Goal: Transaction & Acquisition: Book appointment/travel/reservation

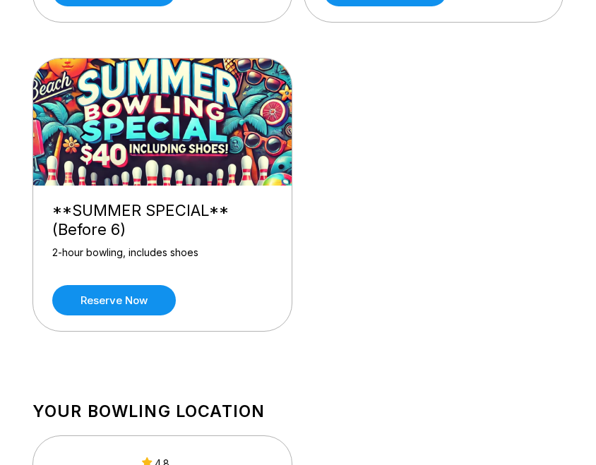
scroll to position [424, 0]
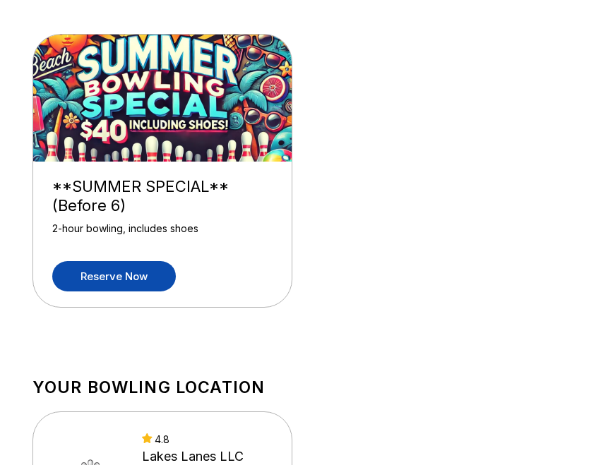
click at [154, 278] on link "Reserve now" at bounding box center [114, 276] width 124 height 30
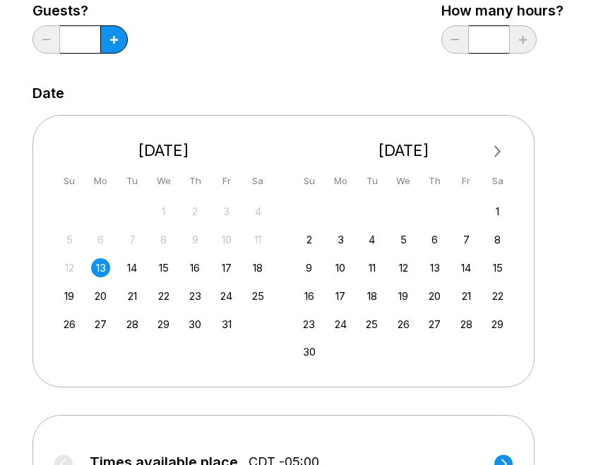
scroll to position [212, 0]
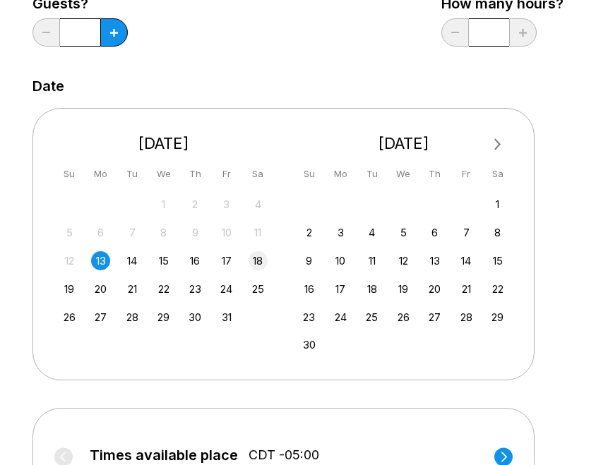
click at [254, 266] on div "18" at bounding box center [258, 260] width 19 height 19
click at [114, 26] on button at bounding box center [114, 32] width 28 height 28
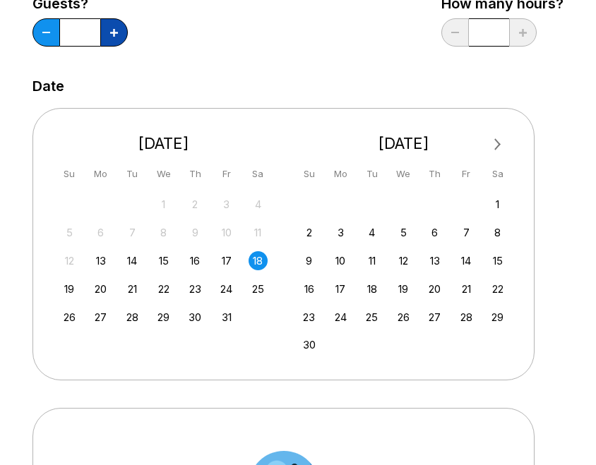
click at [114, 26] on button at bounding box center [114, 32] width 28 height 28
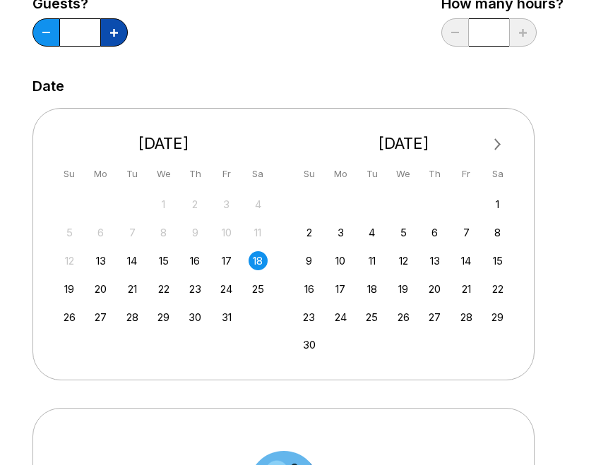
click at [114, 26] on button at bounding box center [114, 32] width 28 height 28
type input "**"
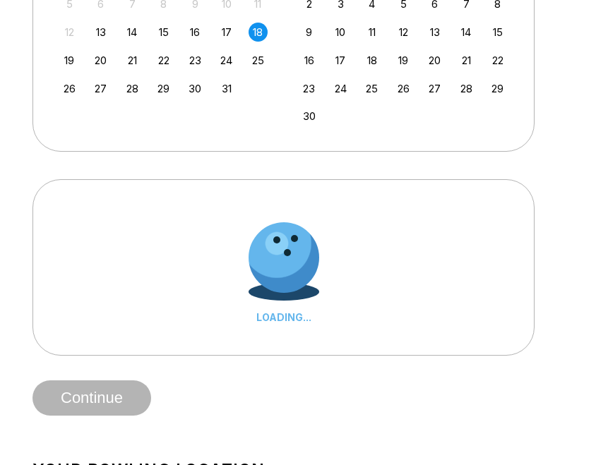
scroll to position [494, 0]
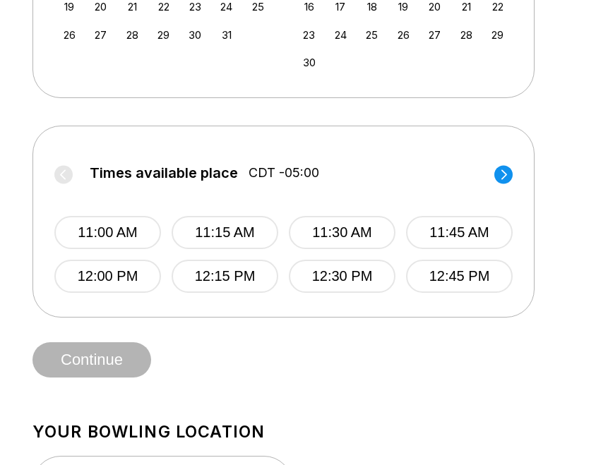
click at [501, 169] on circle at bounding box center [503, 174] width 18 height 18
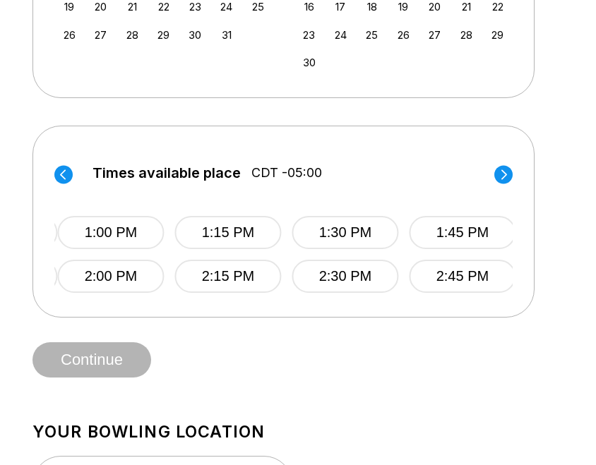
click at [501, 169] on circle at bounding box center [503, 174] width 18 height 18
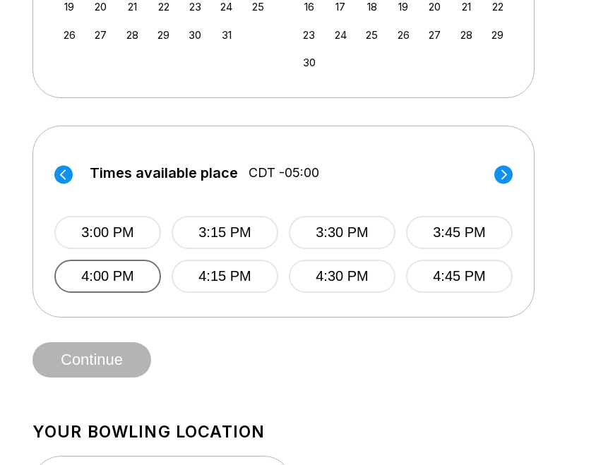
click at [102, 273] on button "4:00 PM" at bounding box center [107, 276] width 107 height 33
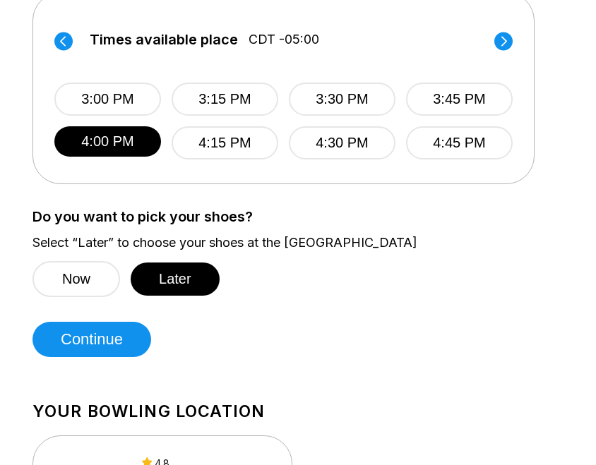
scroll to position [636, 0]
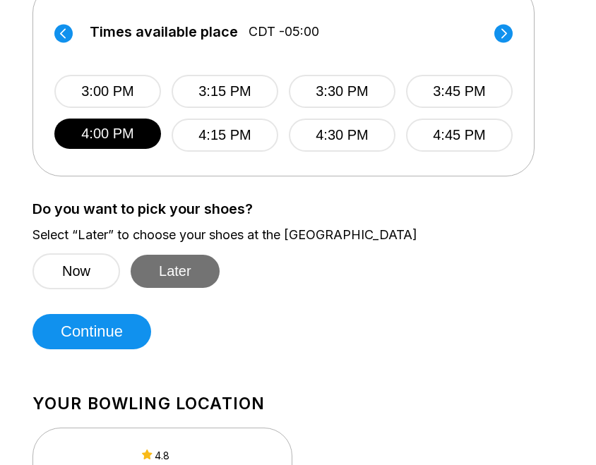
click at [166, 272] on button "Later" at bounding box center [175, 271] width 89 height 33
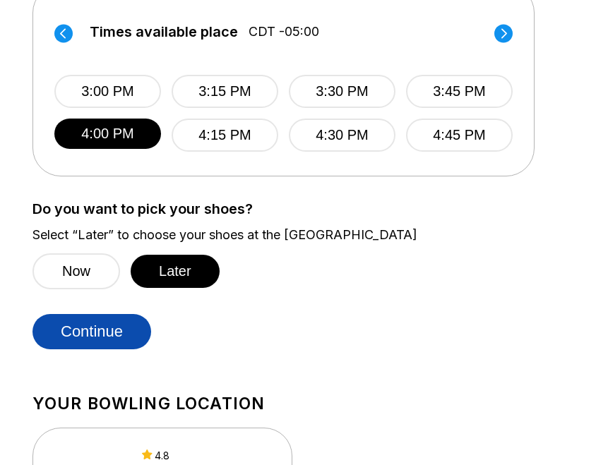
click at [122, 345] on button "Continue" at bounding box center [91, 331] width 119 height 35
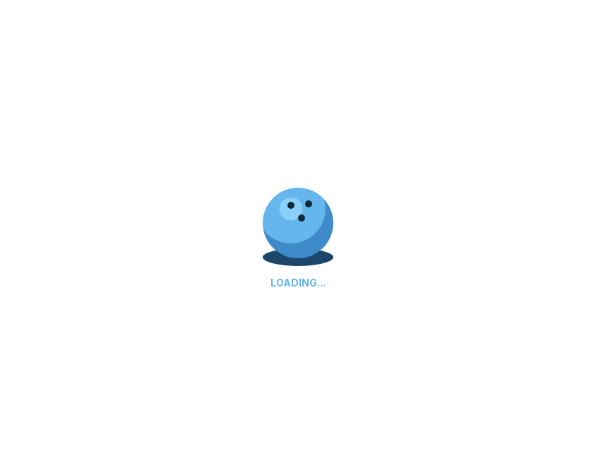
select select "**"
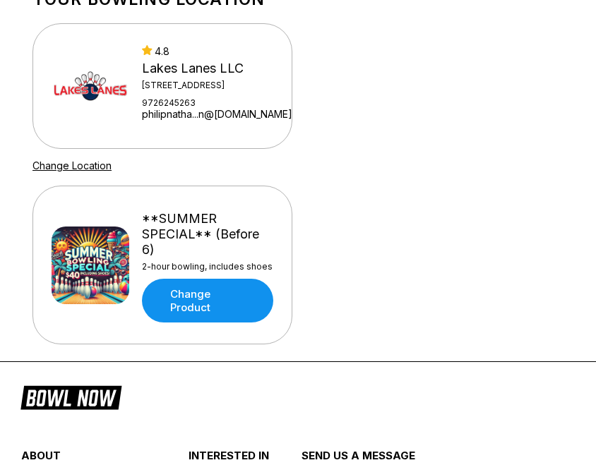
scroll to position [871, 0]
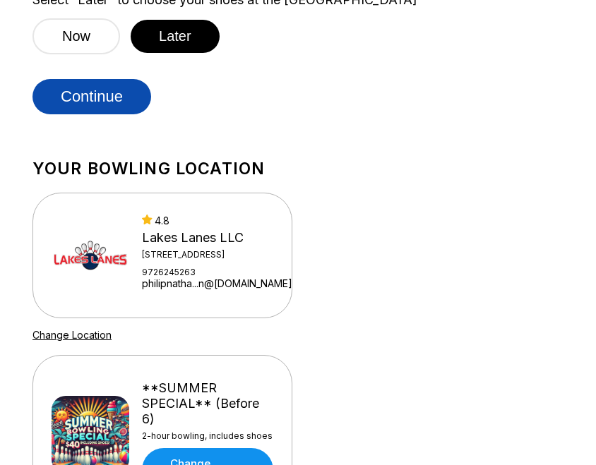
click at [90, 95] on button "Continue" at bounding box center [91, 96] width 119 height 35
select select "**"
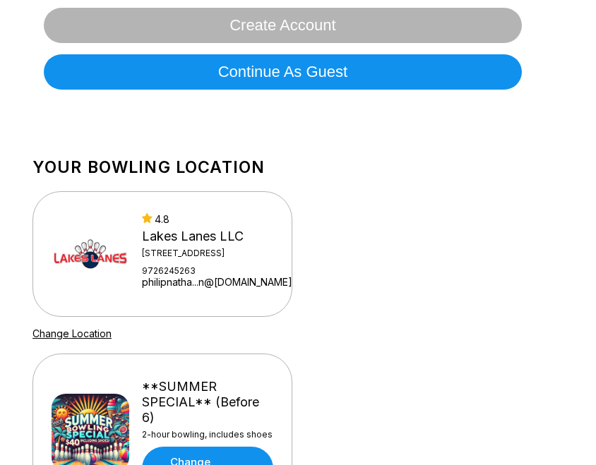
scroll to position [282, 0]
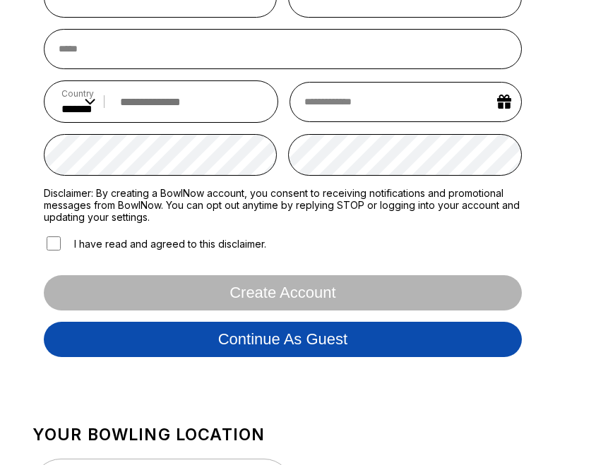
click at [292, 342] on button "Continue as guest" at bounding box center [283, 339] width 478 height 35
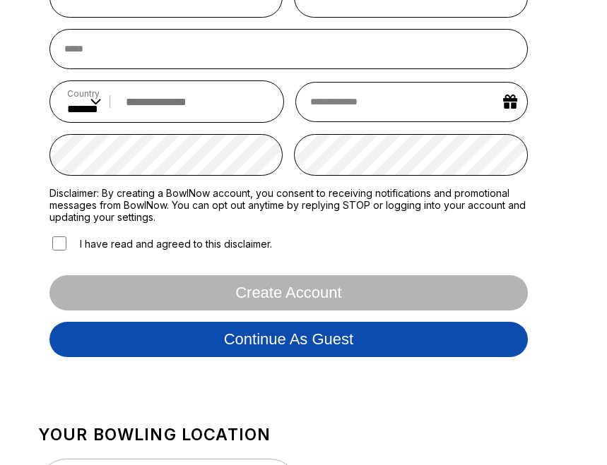
scroll to position [260, 0]
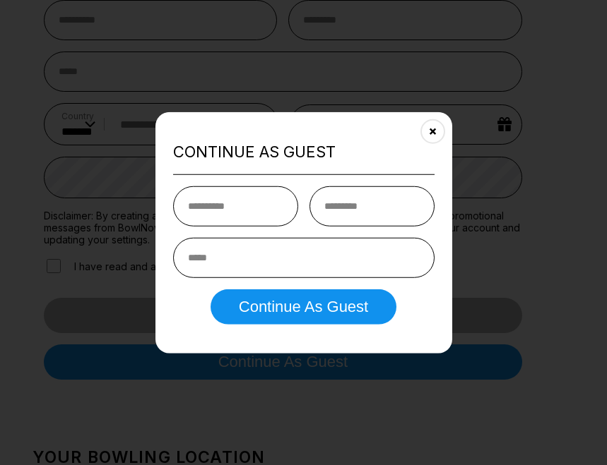
click at [251, 213] on input "text" at bounding box center [235, 206] width 125 height 40
type input "*****"
type input "***"
click at [210, 290] on button "Continue as Guest" at bounding box center [303, 307] width 186 height 35
click at [304, 265] on input "**********" at bounding box center [303, 258] width 261 height 40
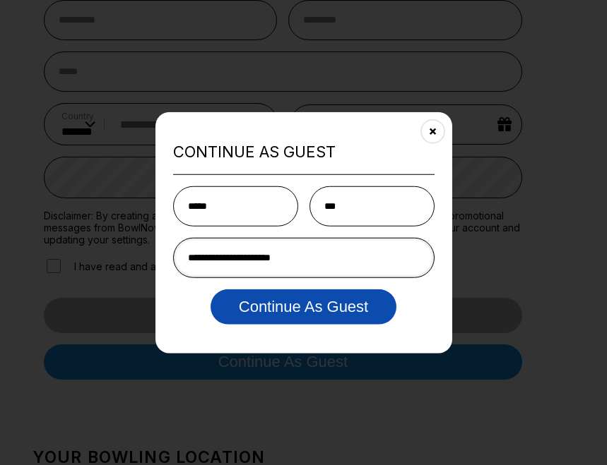
type input "**********"
click at [314, 303] on button "Continue as Guest" at bounding box center [303, 307] width 186 height 35
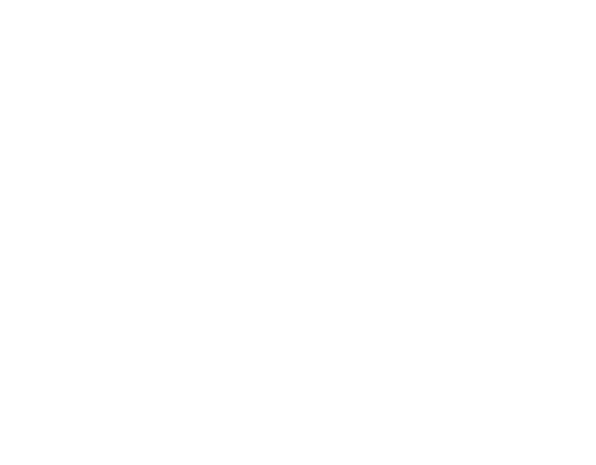
scroll to position [0, 0]
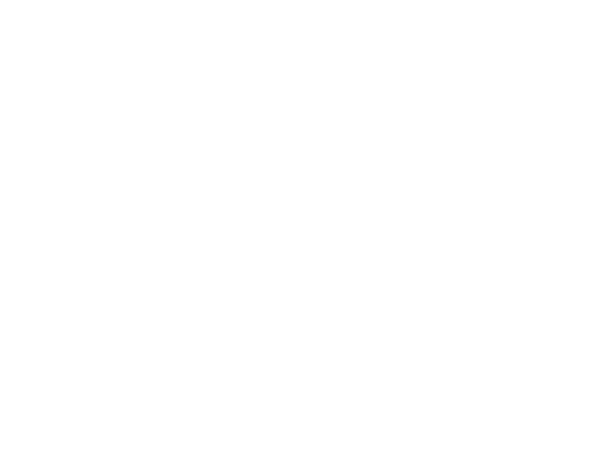
select select "**"
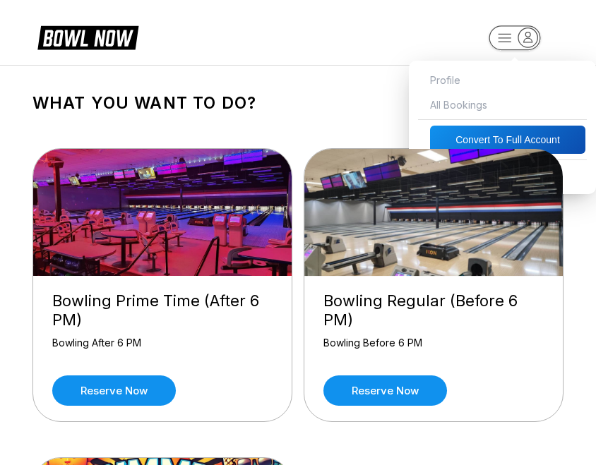
click at [521, 44] on icon "button" at bounding box center [527, 37] width 19 height 19
click at [340, 90] on div "What you want to do? Bowling Prime Time (After 6 PM) Bowling After 6 PM Reserve…" at bounding box center [298, 420] width 565 height 708
click at [504, 30] on rect "button" at bounding box center [515, 37] width 52 height 25
click at [448, 106] on span "All Bookings" at bounding box center [502, 105] width 173 height 25
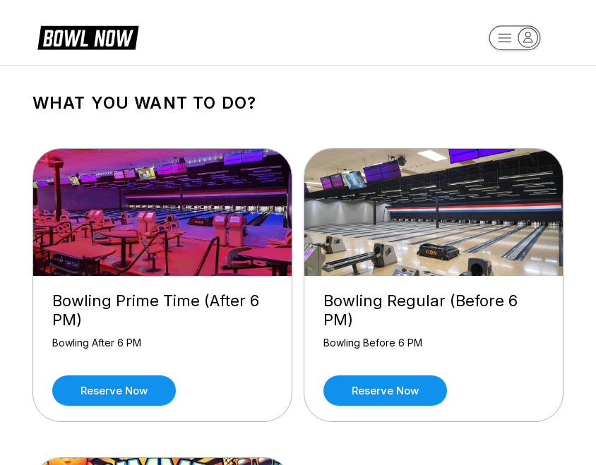
click at [327, 141] on div "Bowling Prime Time (After 6 PM) Bowling After 6 PM Reserve now Bowling Regular …" at bounding box center [297, 441] width 531 height 629
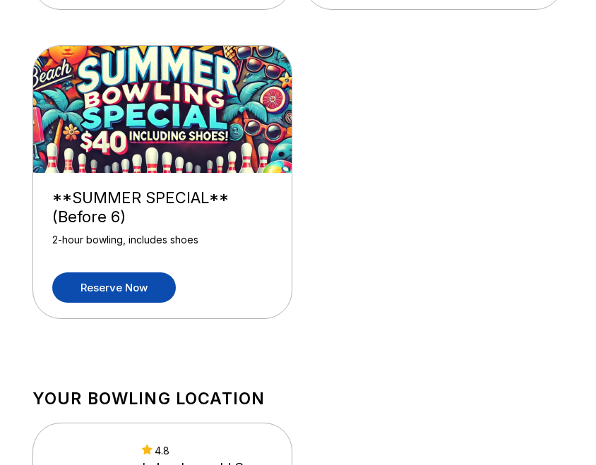
scroll to position [494, 0]
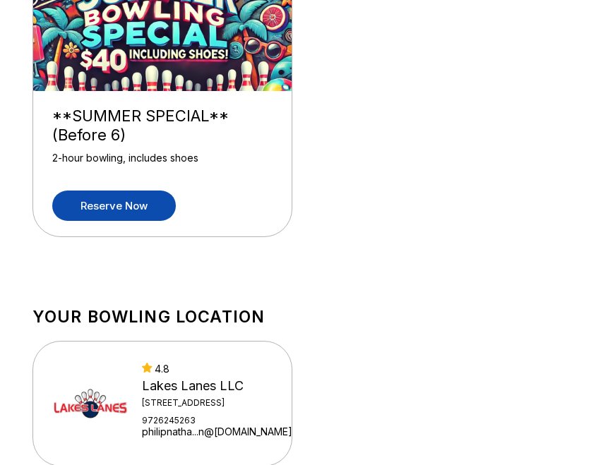
click at [118, 197] on link "Reserve now" at bounding box center [114, 206] width 124 height 30
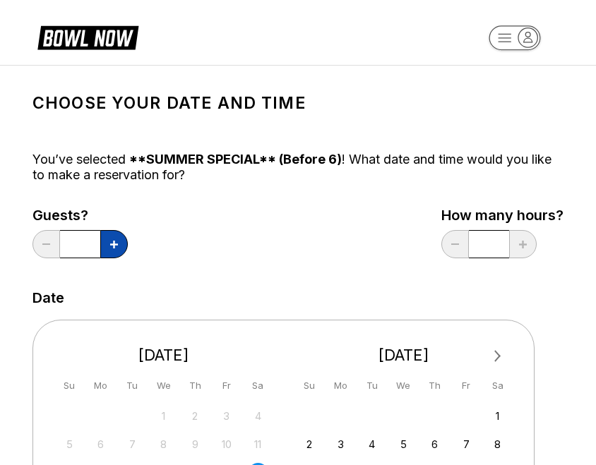
click at [107, 239] on button at bounding box center [114, 244] width 28 height 28
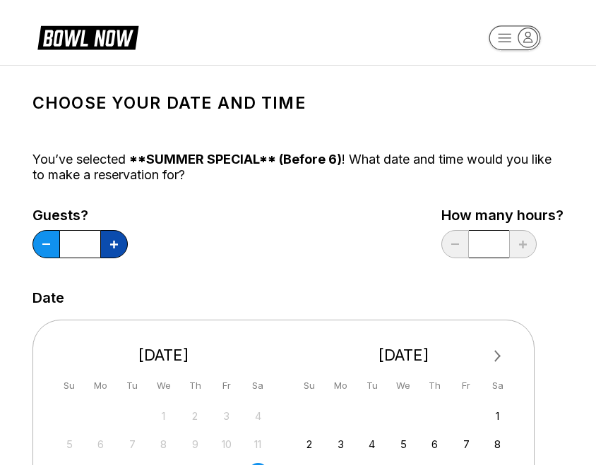
click at [107, 239] on button at bounding box center [114, 244] width 28 height 28
type input "**"
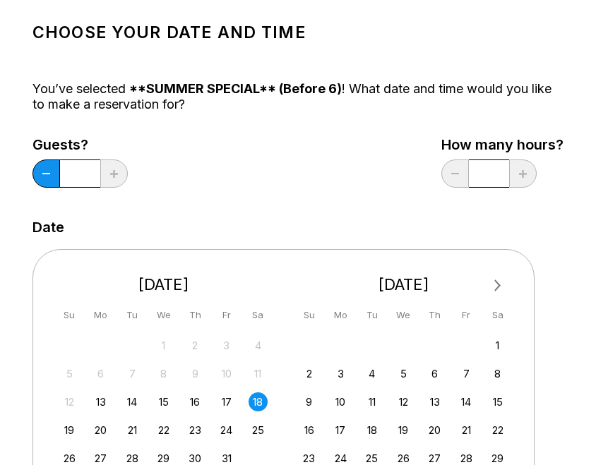
click at [258, 401] on div "18" at bounding box center [258, 402] width 19 height 19
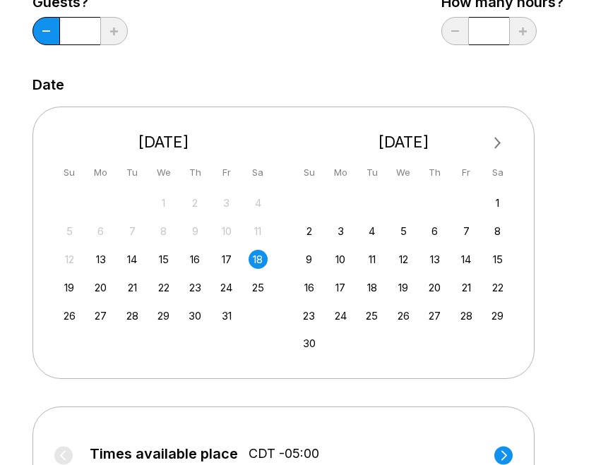
scroll to position [424, 0]
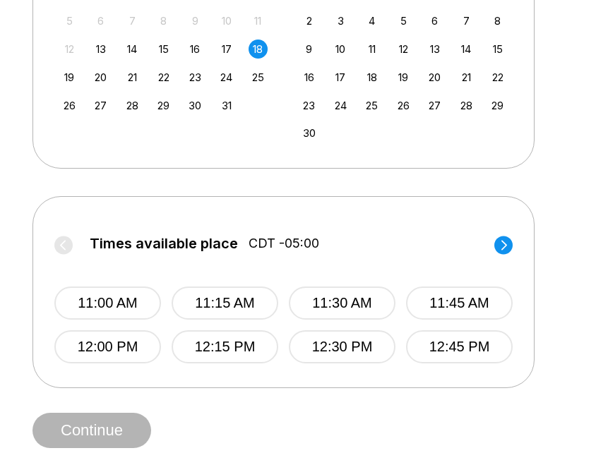
click at [495, 254] on icon at bounding box center [503, 245] width 18 height 19
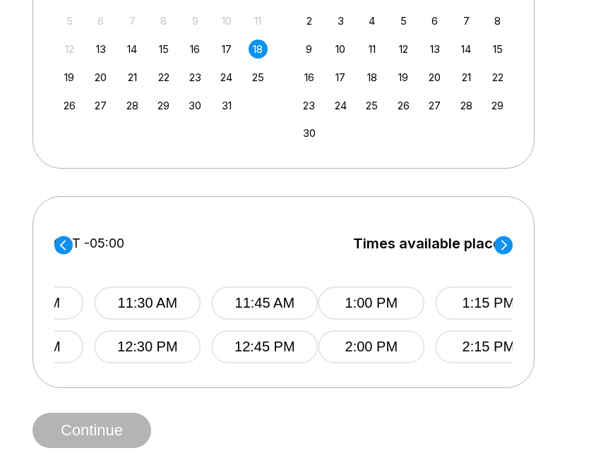
click at [495, 253] on icon at bounding box center [503, 245] width 18 height 19
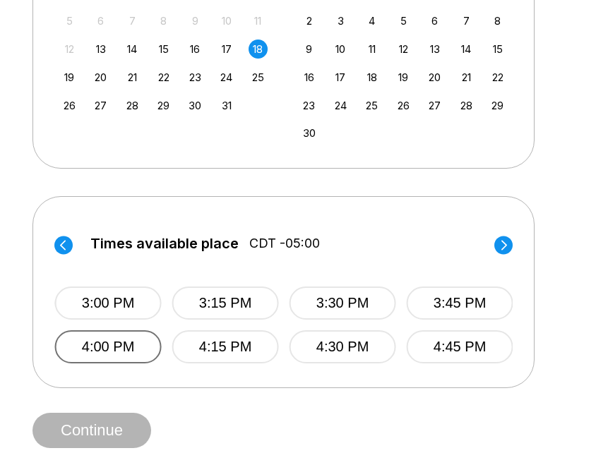
click at [92, 336] on button "4:00 PM" at bounding box center [108, 346] width 107 height 33
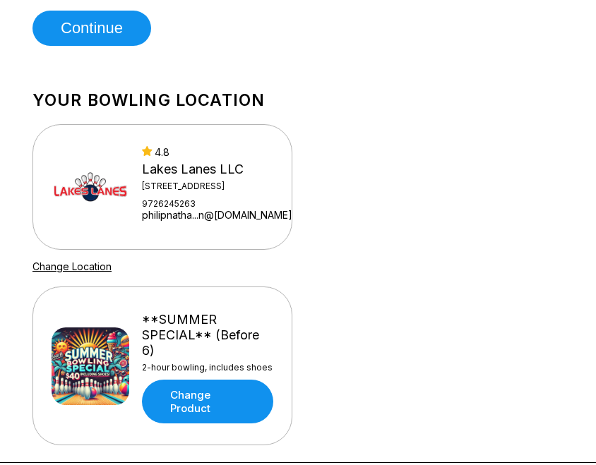
scroll to position [871, 0]
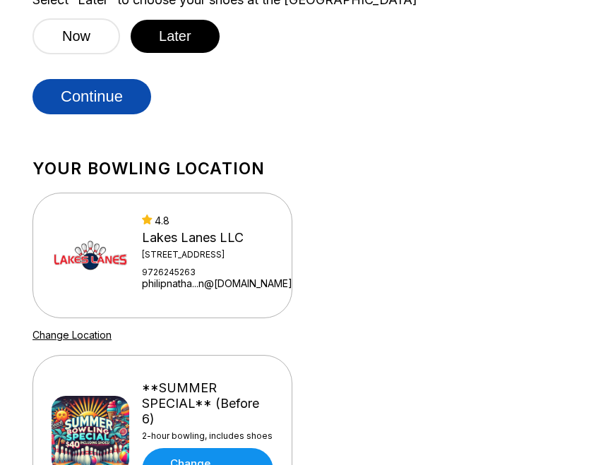
click at [82, 102] on button "Continue" at bounding box center [91, 96] width 119 height 35
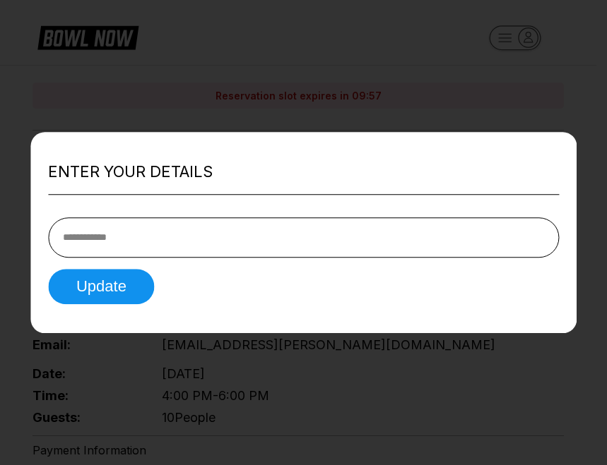
click at [368, 123] on div at bounding box center [303, 232] width 607 height 465
